Goal: Information Seeking & Learning: Learn about a topic

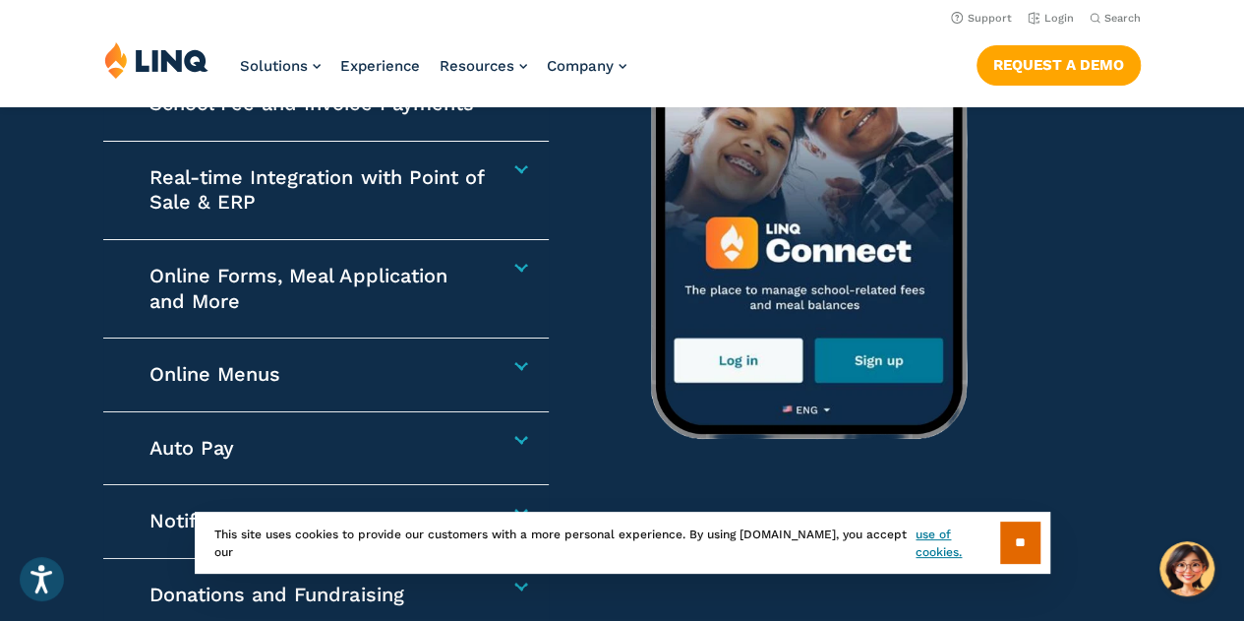
scroll to position [2951, 0]
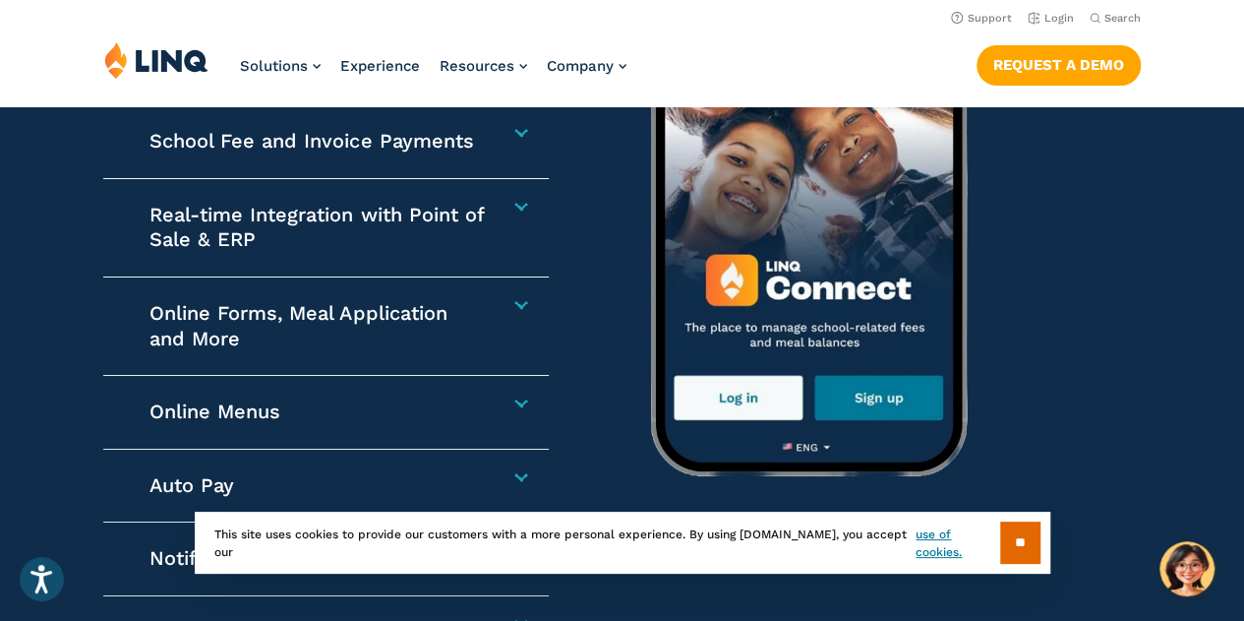
click at [519, 143] on div "School Fee and Invoice Payments Collect any school-related fees faster. From af…" at bounding box center [326, 142] width 447 height 74
click at [411, 144] on h4 "School Fee and Invoice Payments" at bounding box center [319, 142] width 338 height 26
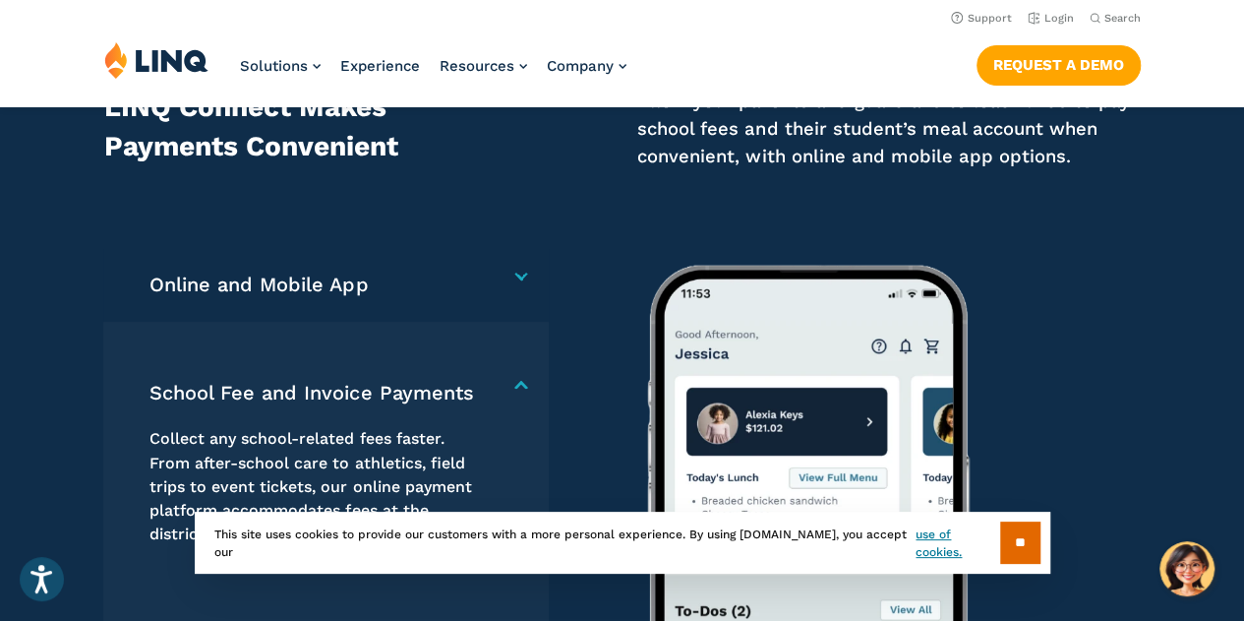
scroll to position [2409, 0]
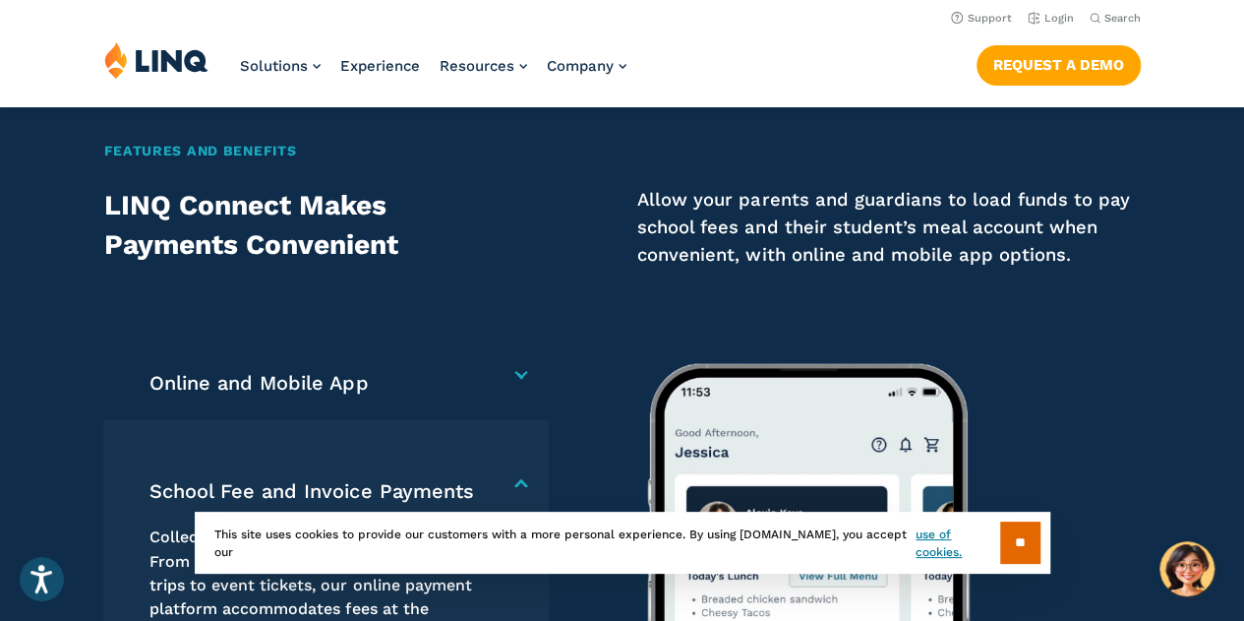
click at [832, 248] on p "Allow your parents and guardians to load funds to pay school fees and their stu…" at bounding box center [888, 227] width 503 height 83
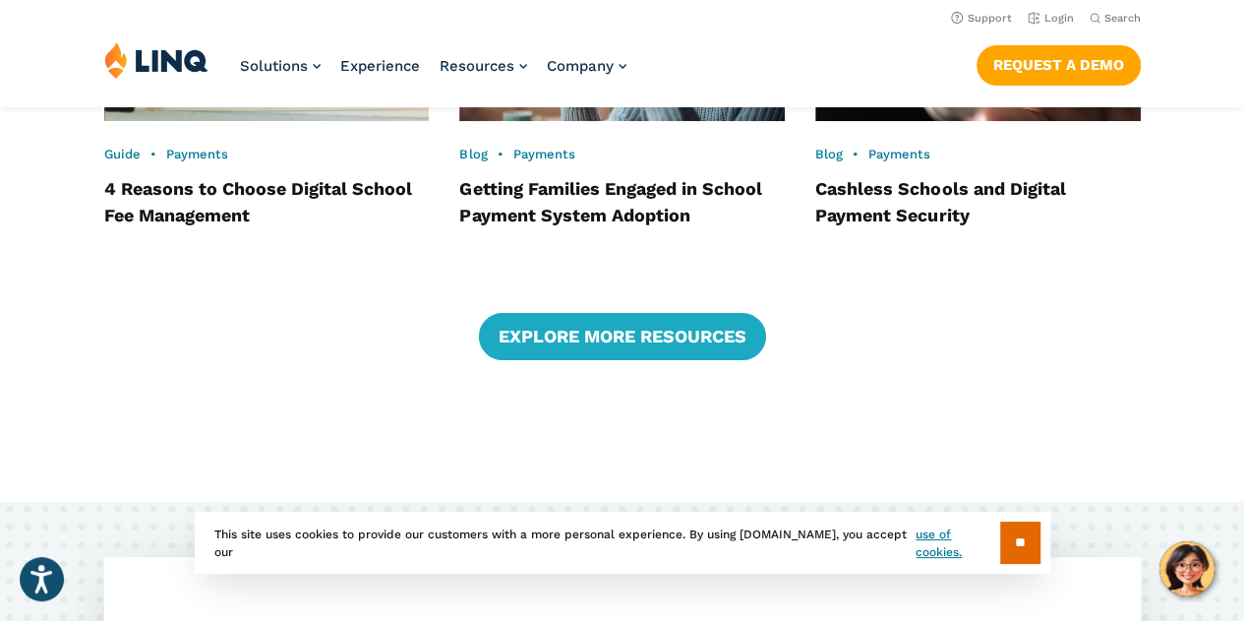
scroll to position [4082, 0]
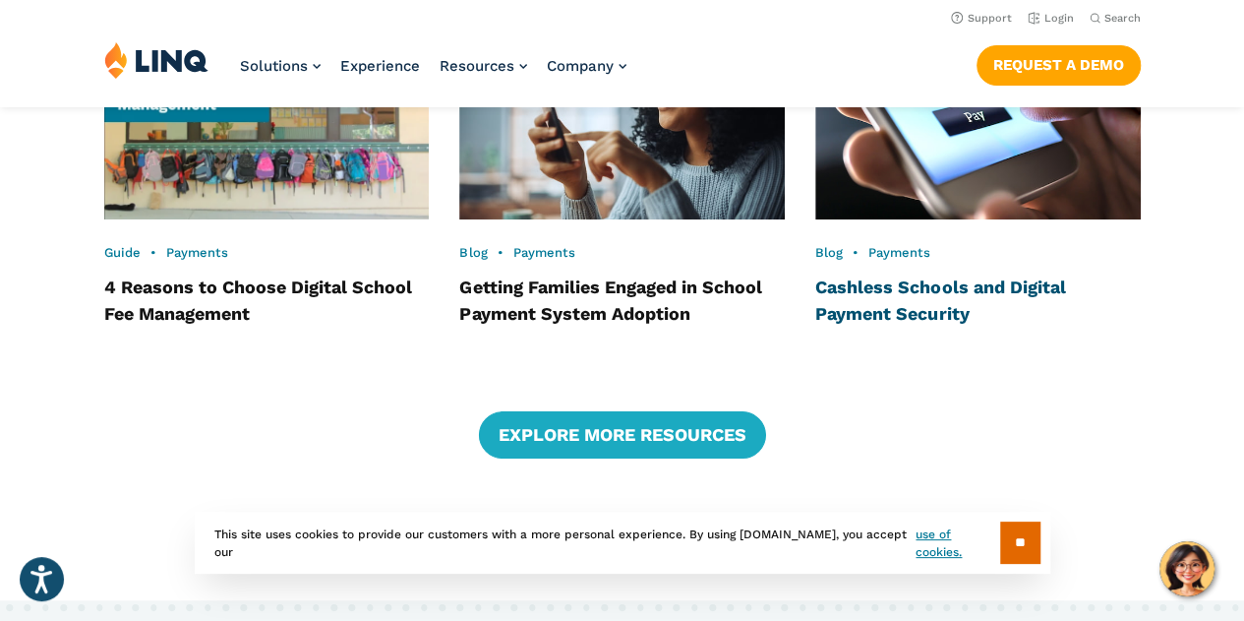
click at [902, 292] on link "Cashless Schools and Digital Payment Security" at bounding box center [941, 299] width 250 height 47
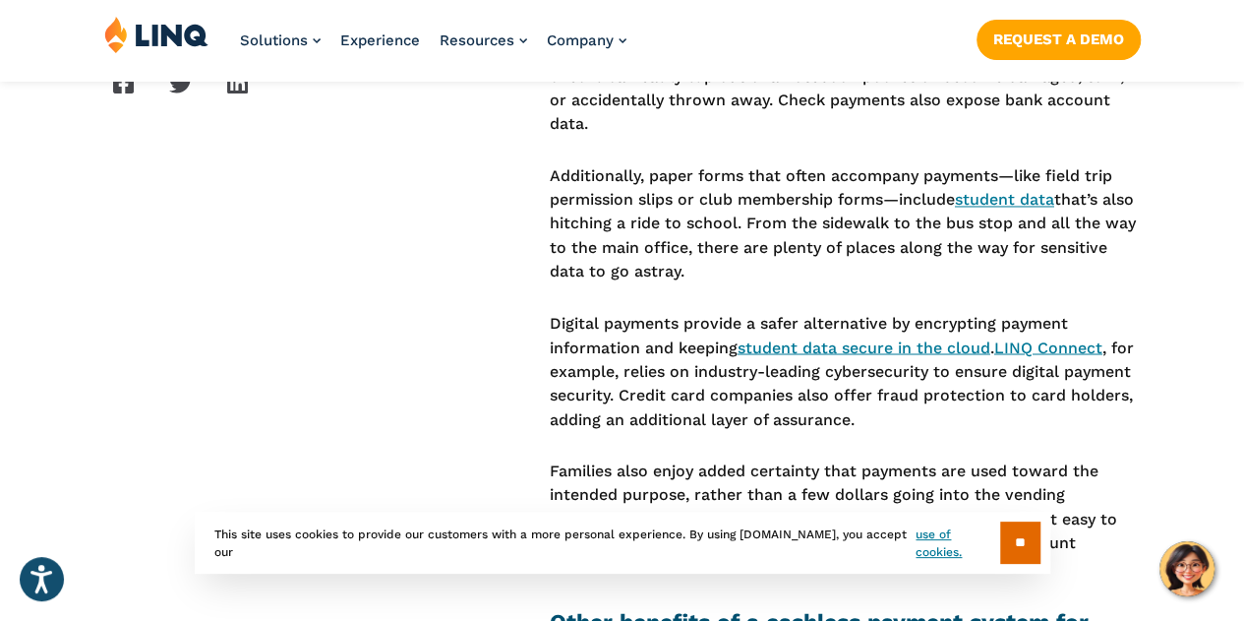
scroll to position [1574, 0]
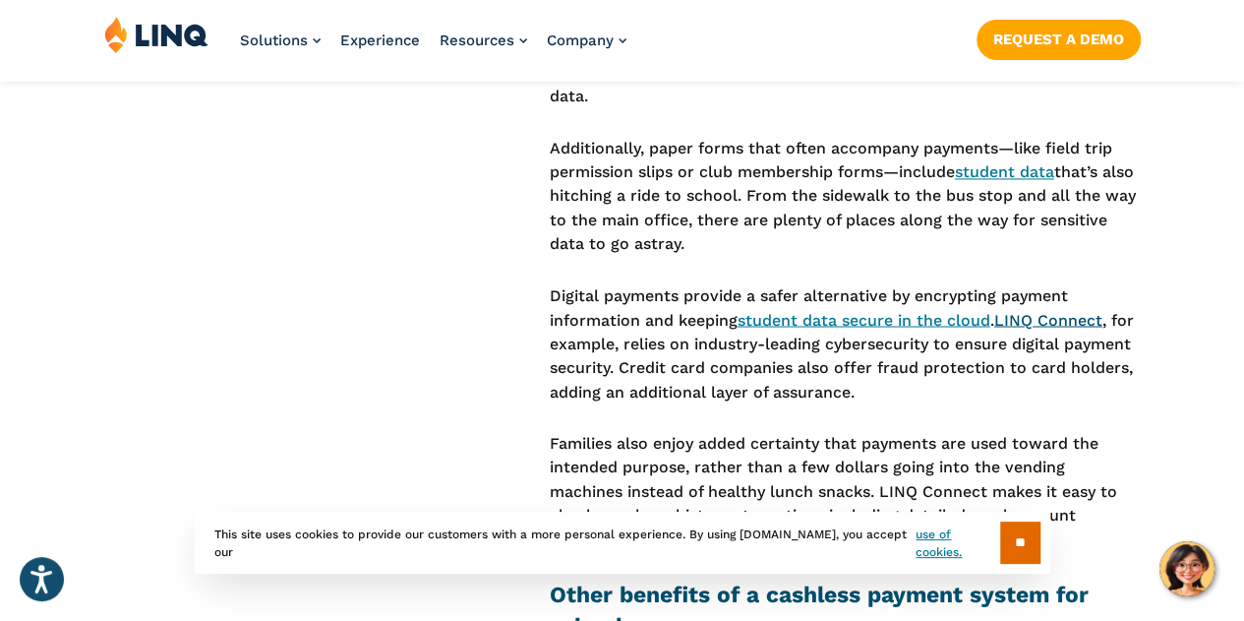
click at [1061, 323] on link "LINQ Connect" at bounding box center [1049, 319] width 108 height 19
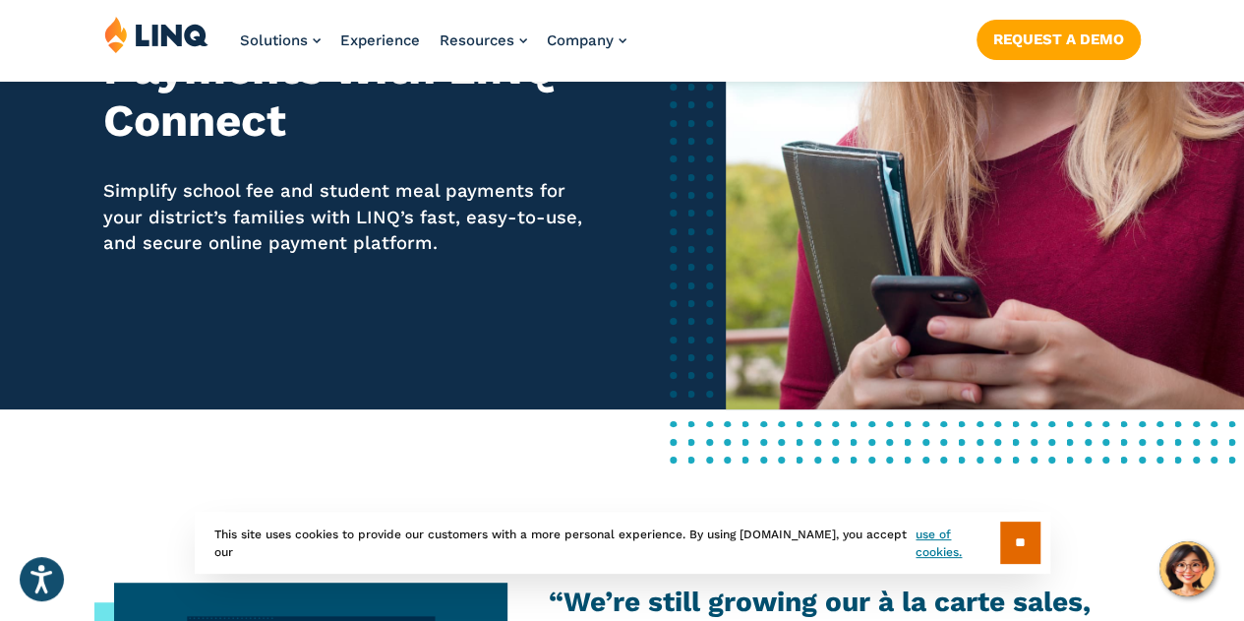
scroll to position [393, 0]
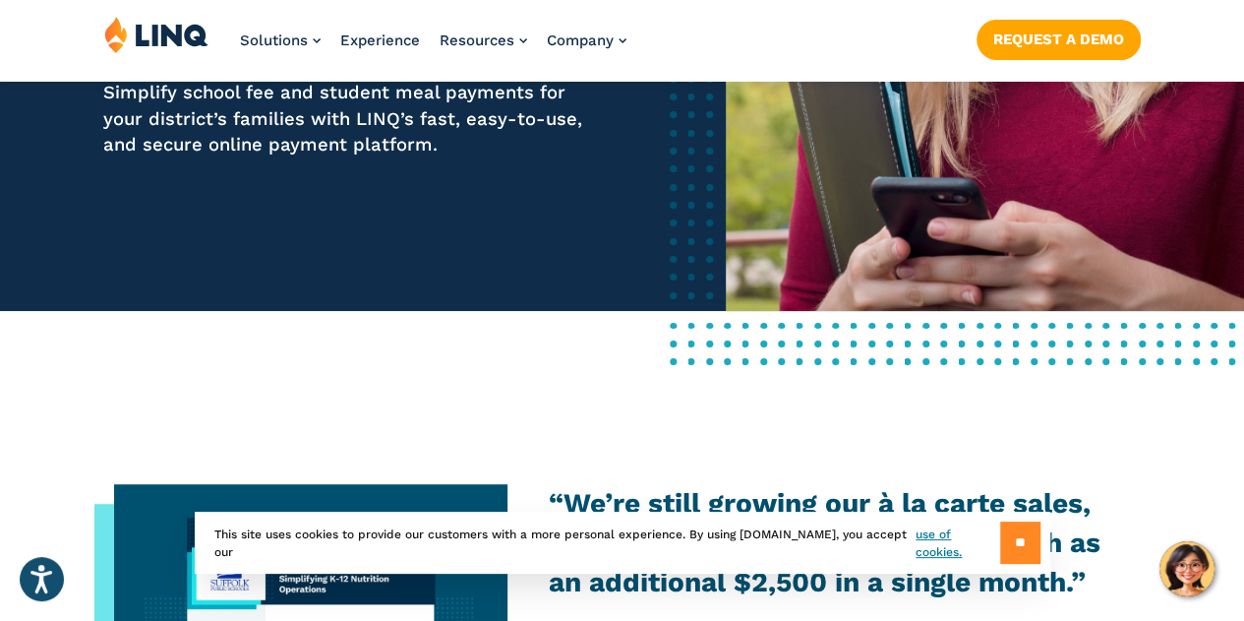
click at [1027, 544] on input "**" at bounding box center [1020, 542] width 40 height 42
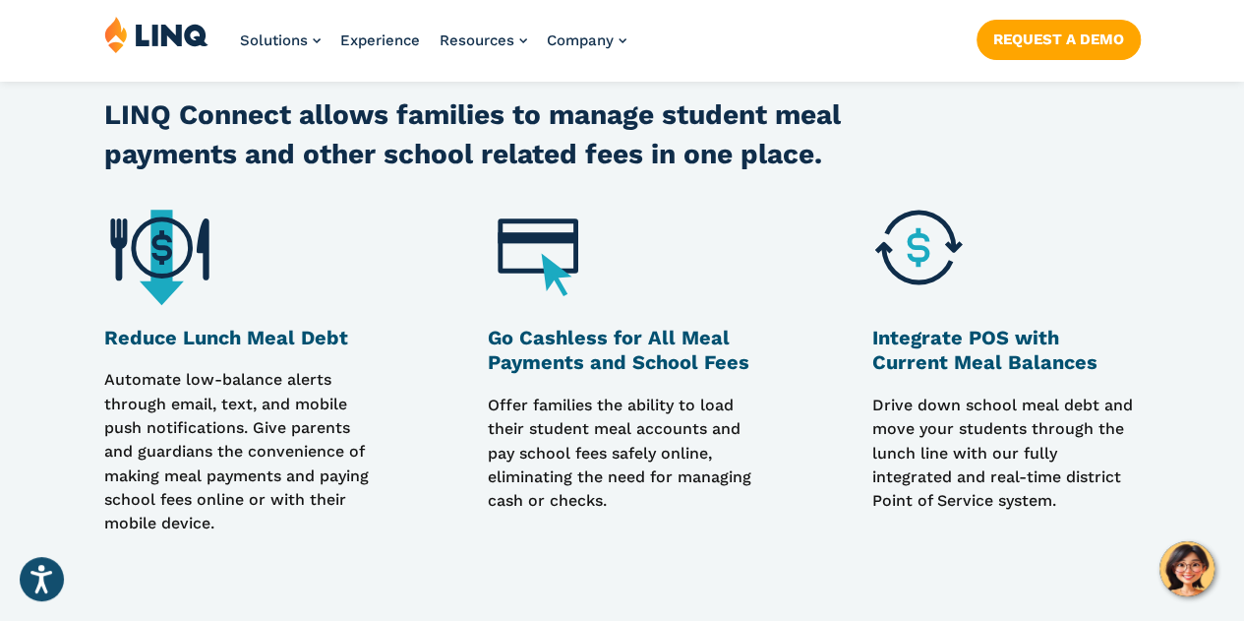
scroll to position [1377, 0]
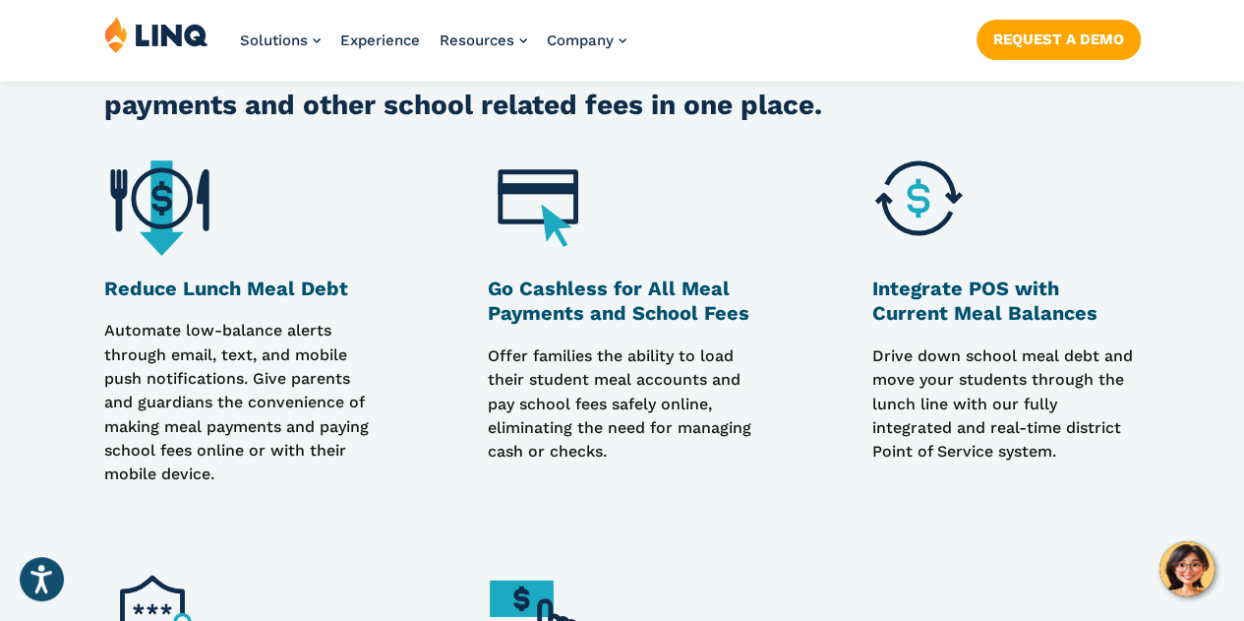
click at [549, 194] on img at bounding box center [543, 205] width 111 height 111
click at [578, 296] on h3 "Go Cashless for All Meal Payments and School Fees" at bounding box center [622, 301] width 268 height 50
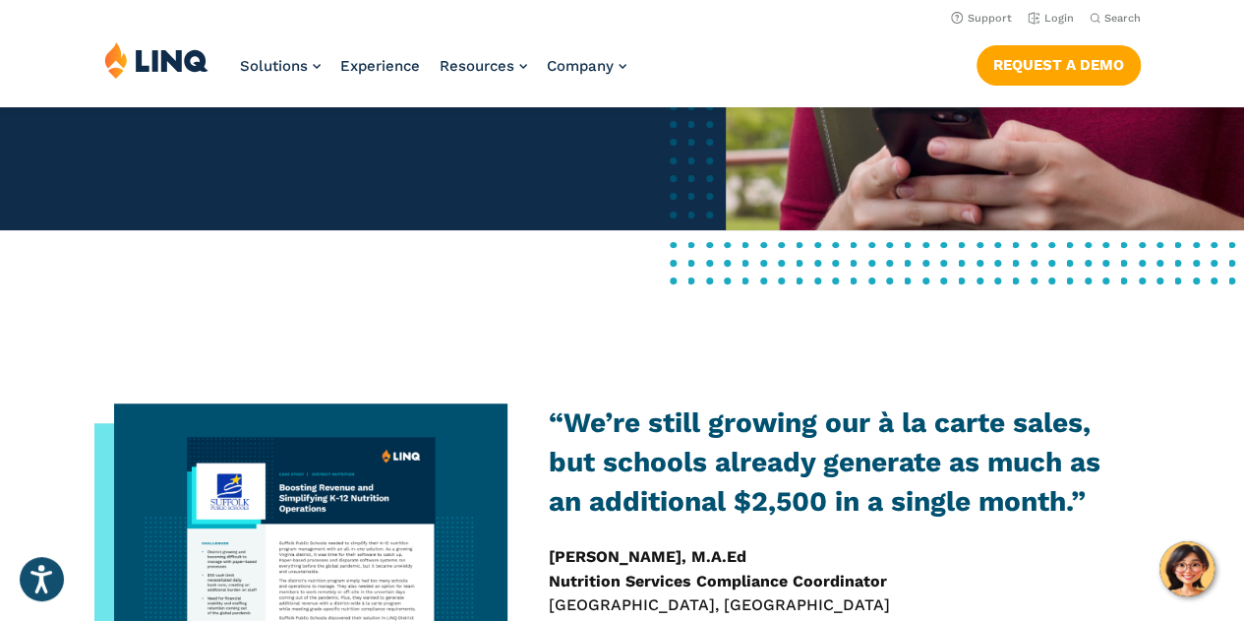
scroll to position [393, 0]
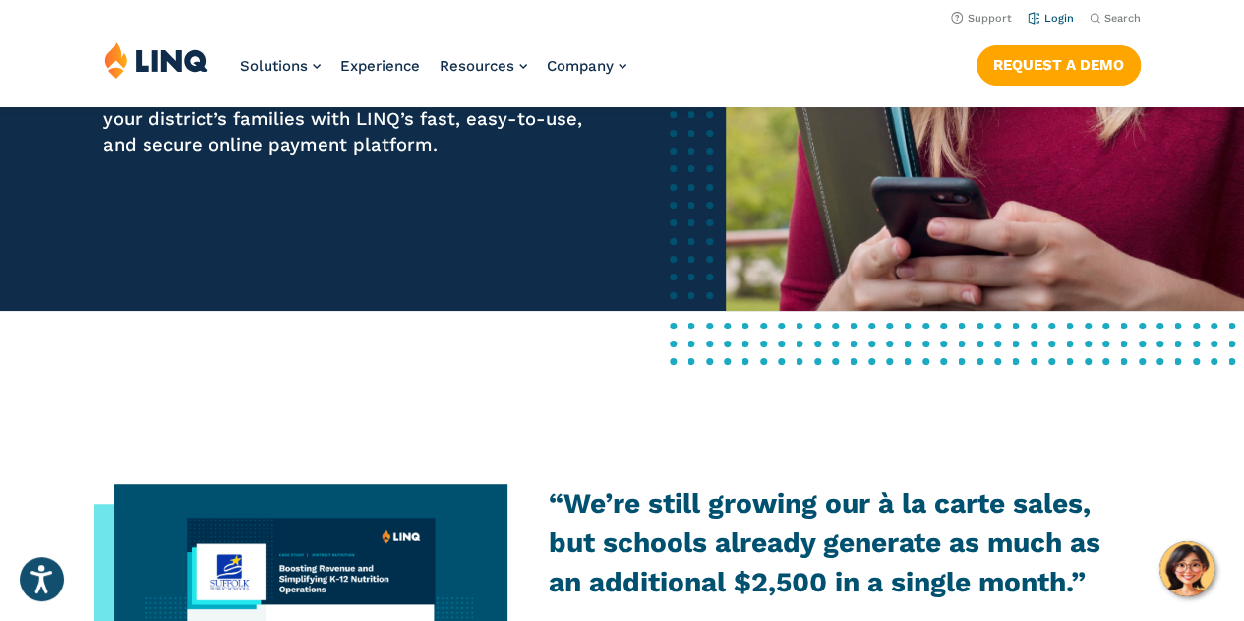
click at [1049, 21] on link "Login" at bounding box center [1051, 18] width 46 height 13
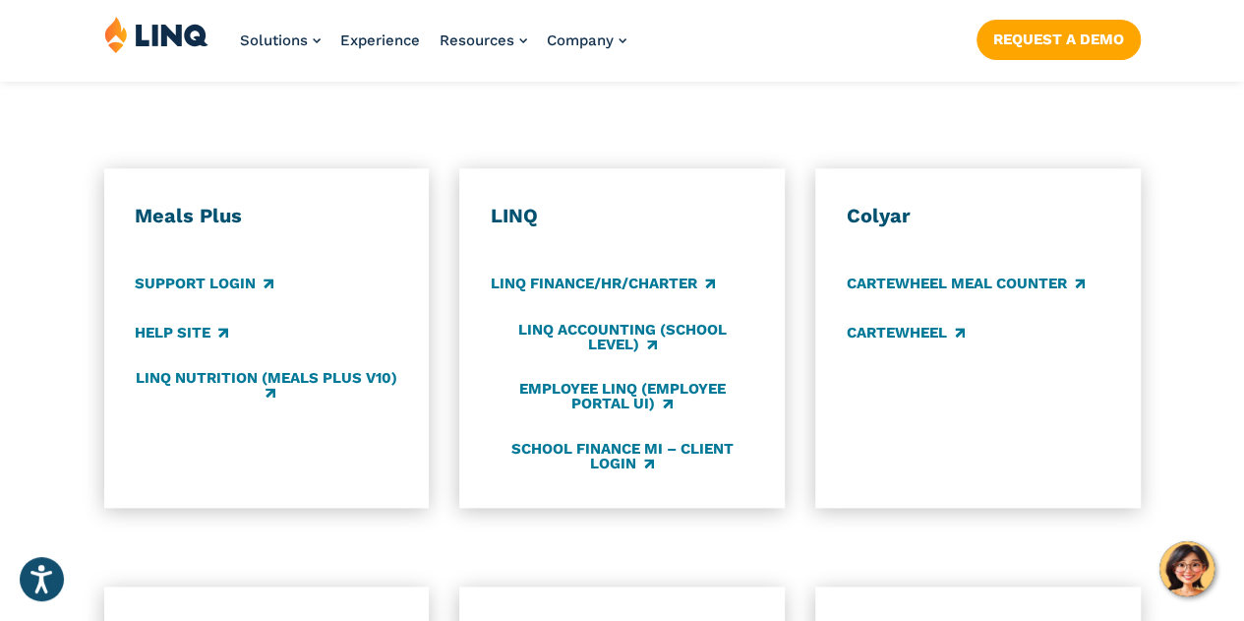
scroll to position [1082, 0]
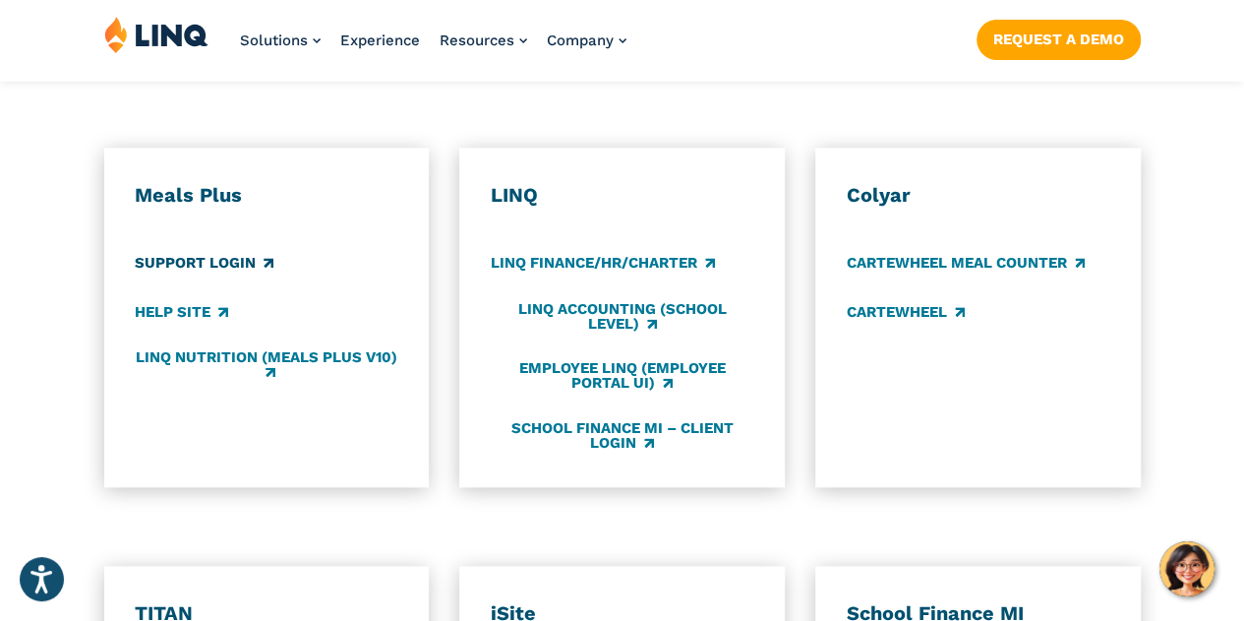
click at [262, 253] on link "Support Login" at bounding box center [204, 264] width 139 height 22
